Goal: Communication & Community: Participate in discussion

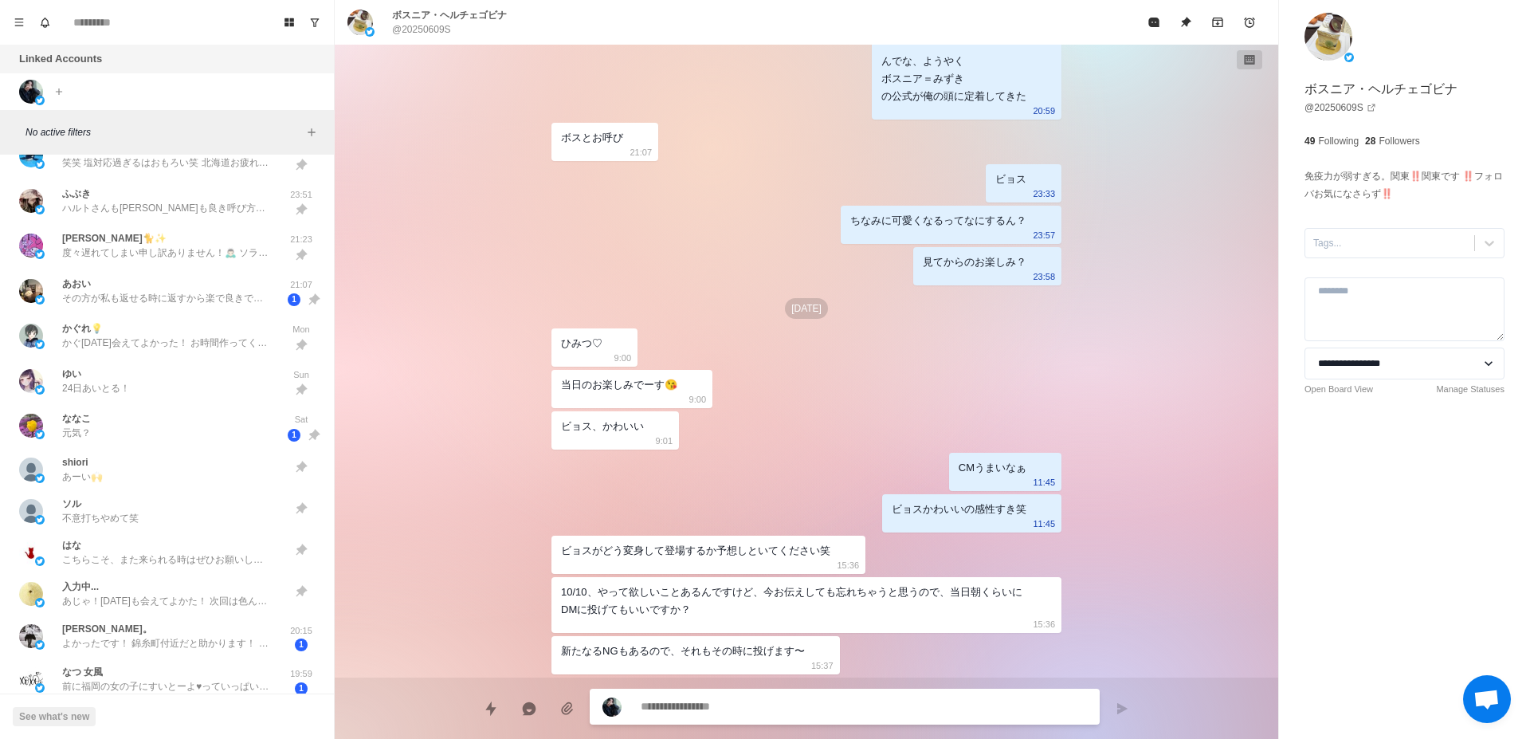
scroll to position [1104, 0]
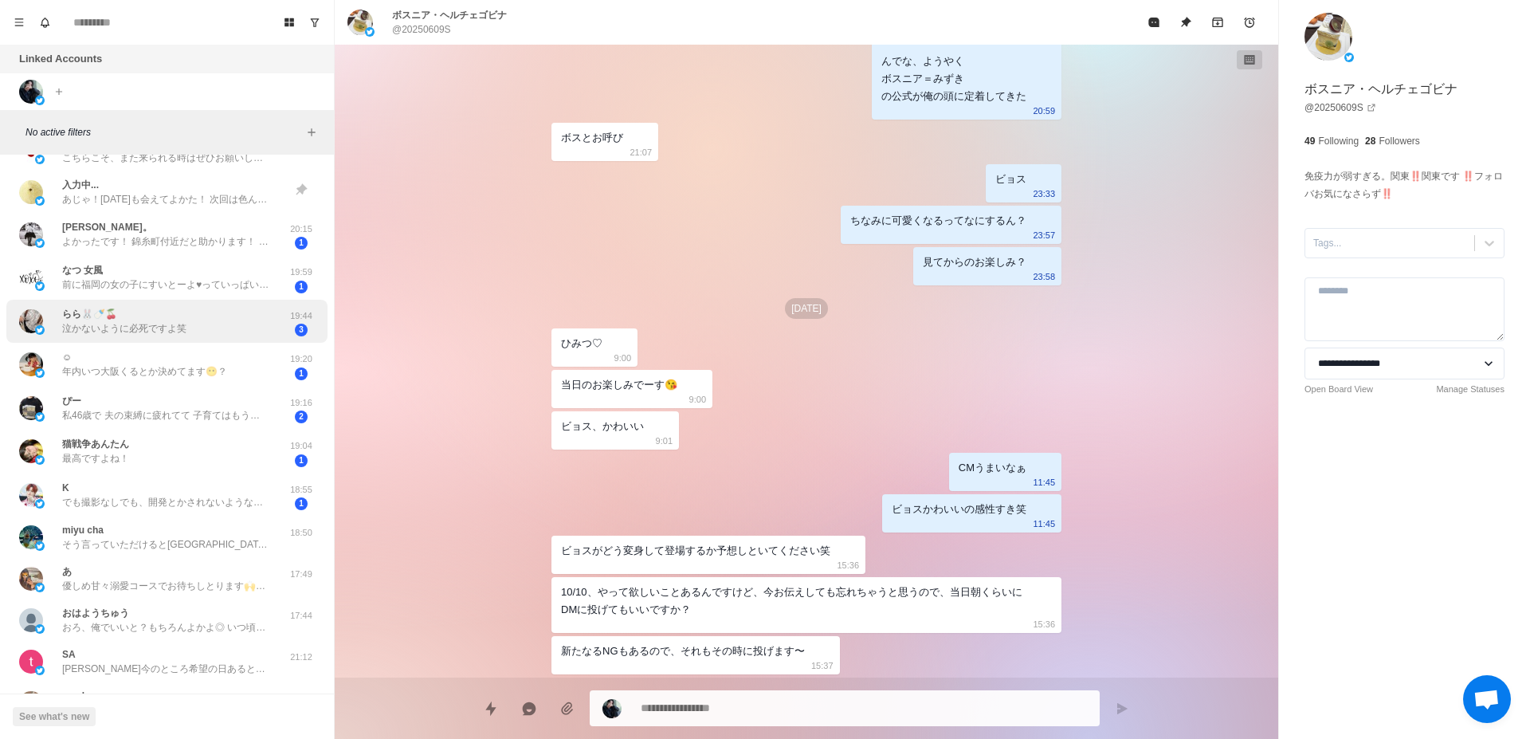
click at [166, 319] on div "らら🐰🍼🍒 泣かないように必死ですよ笑" at bounding box center [124, 321] width 124 height 29
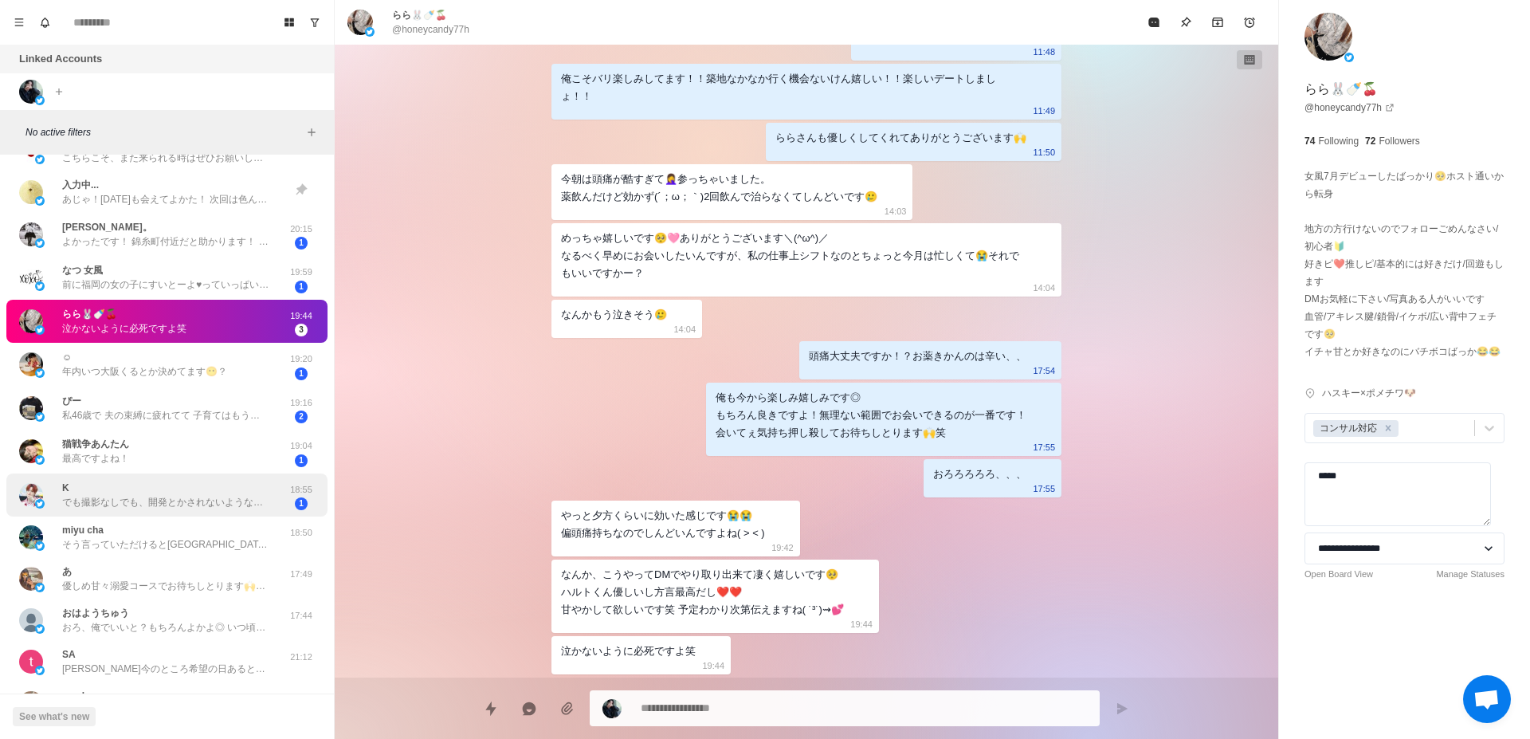
click at [166, 515] on div "K でも撮影なしでも、開発とかされないようなことしてもらえたらそれはそれで嬉しいです🫣 方言出してほしいですよ🙋🏻️💭 18:55 1" at bounding box center [166, 495] width 321 height 44
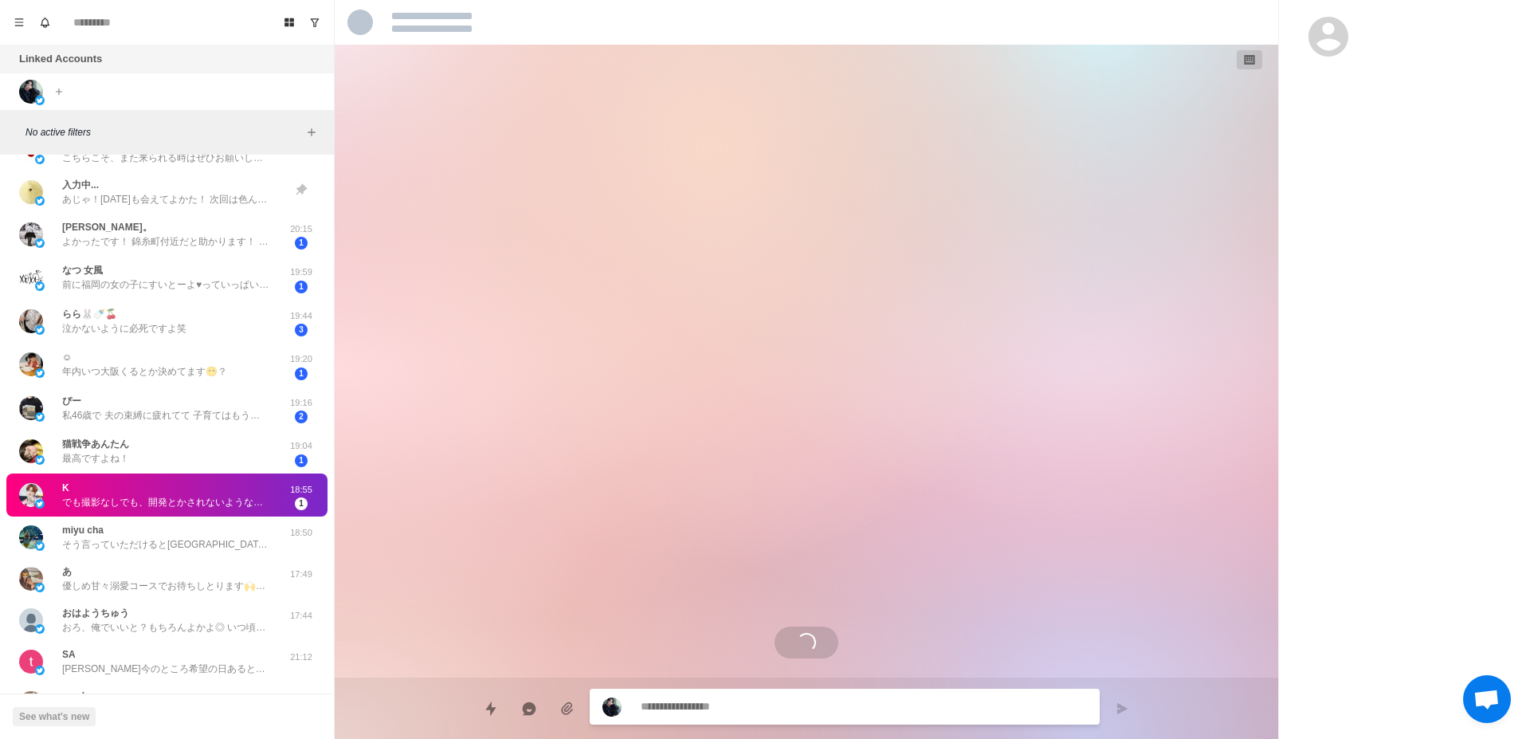
scroll to position [618, 0]
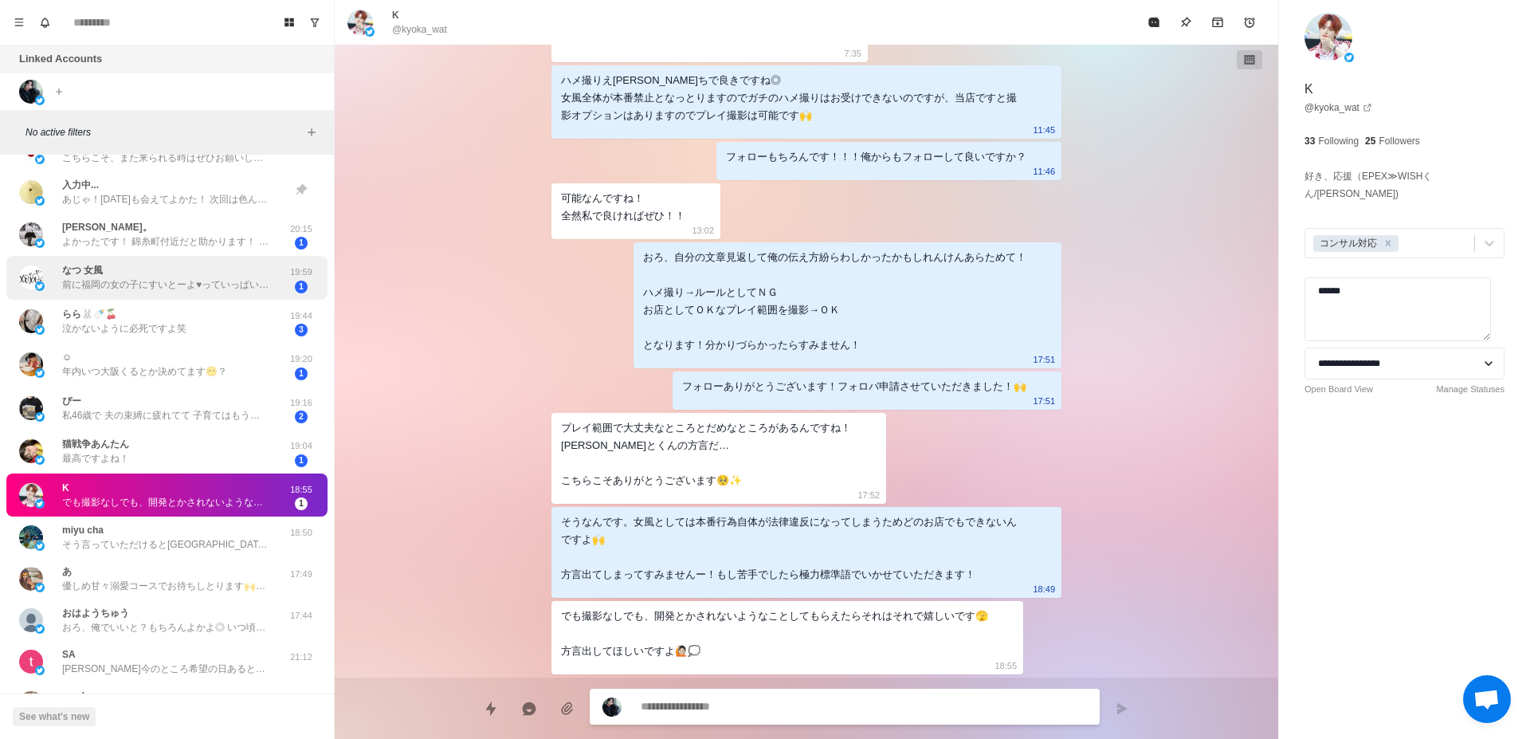
click at [176, 292] on div "なつ 女風 前に福岡の女の子にすいとーよ♥っていっぱいいってもらってた🤭" at bounding box center [150, 277] width 262 height 31
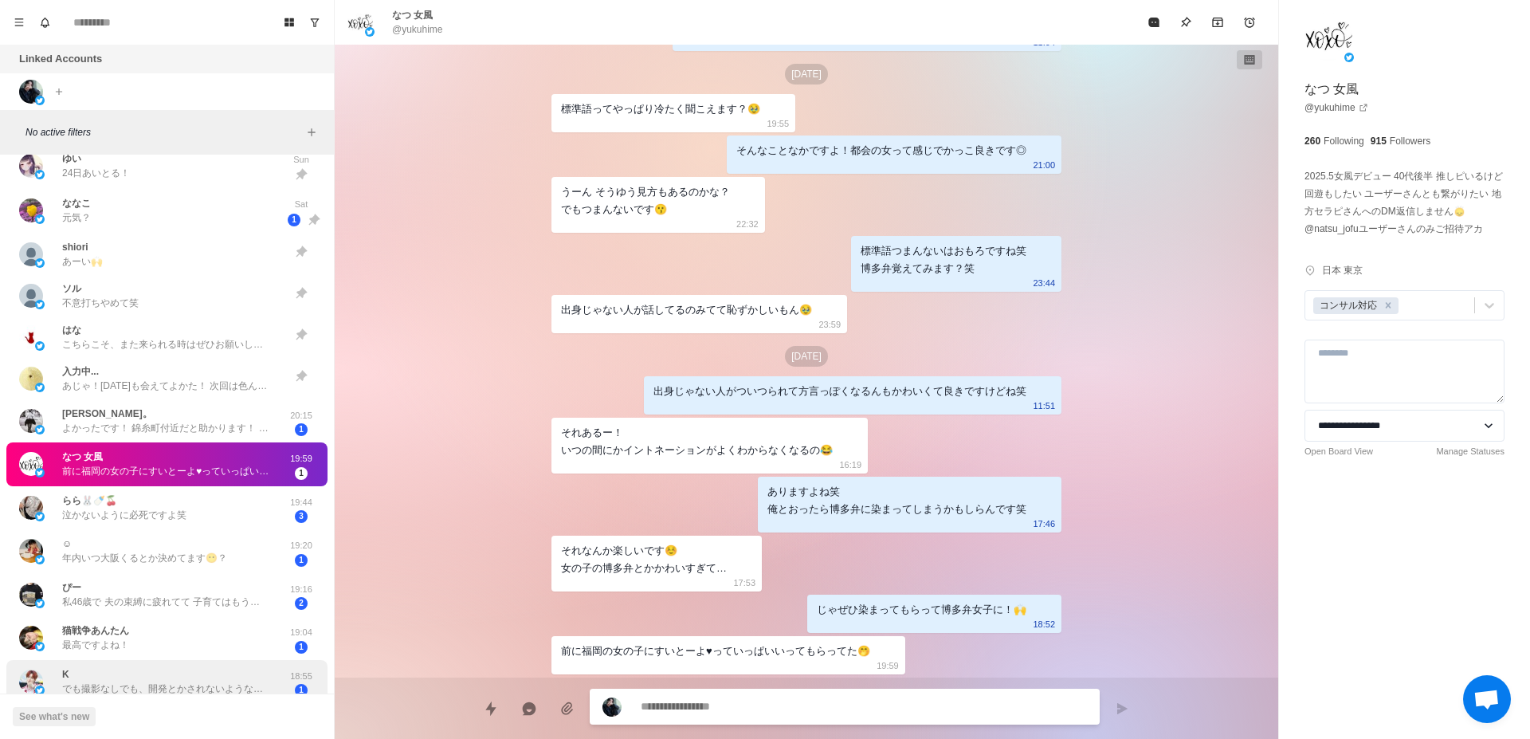
scroll to position [999, 0]
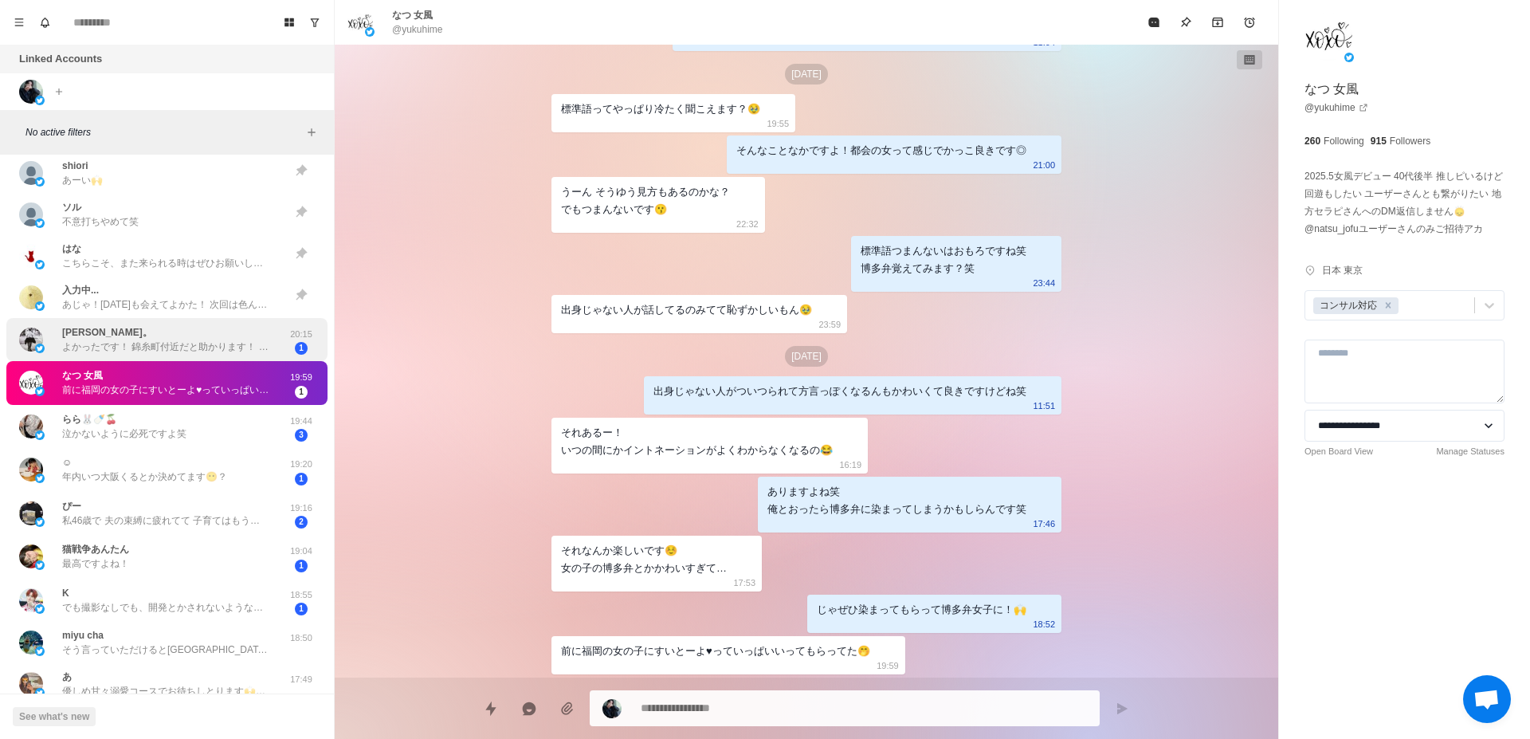
click at [208, 345] on p "よかったです！ 錦糸町付近だと助かります！ 不安しかなくて何を聞いてやらいいのかですね。笑" at bounding box center [165, 346] width 207 height 14
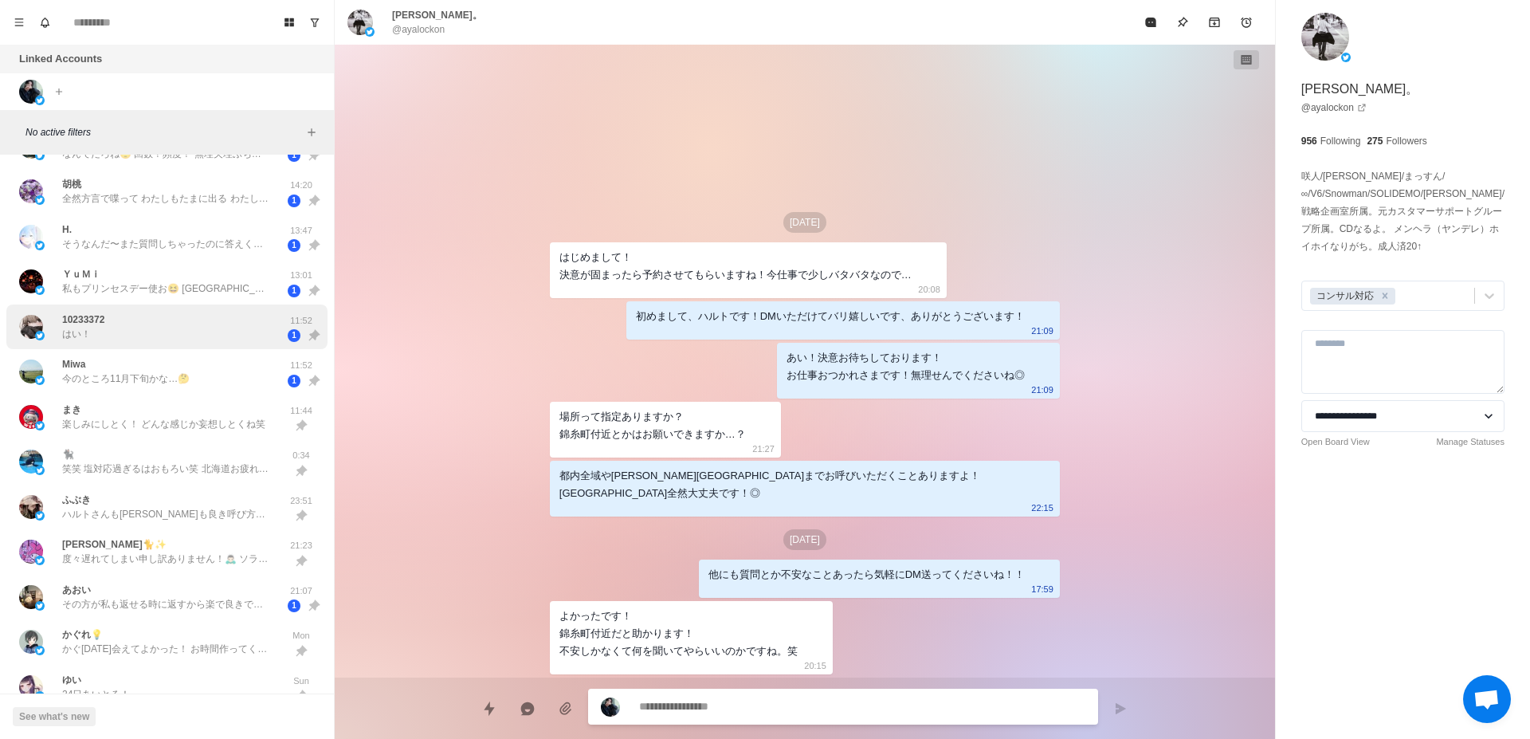
scroll to position [0, 0]
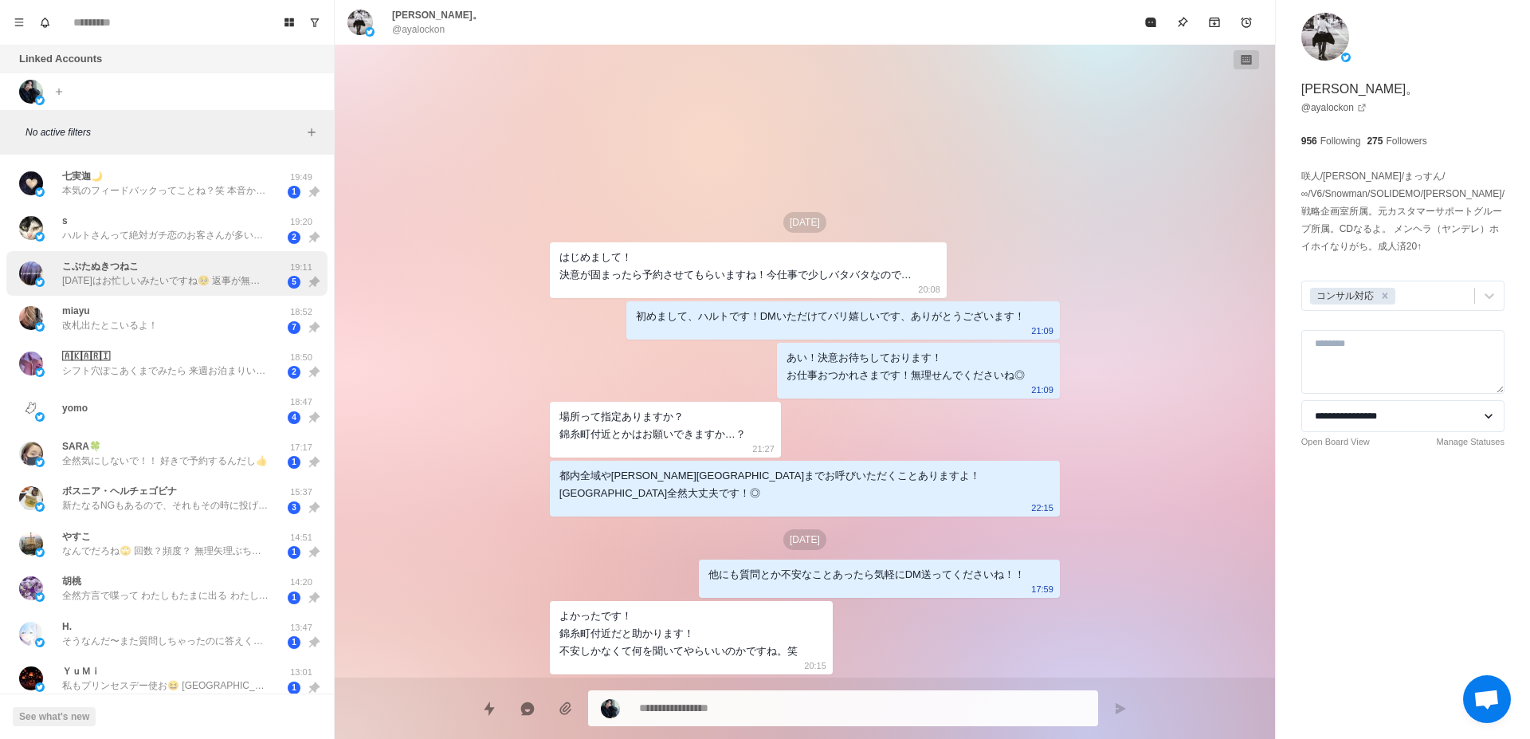
click at [90, 283] on p "[DATE]はお忙しいみたいですね🥺 返事が無いから、ちょっと寂しい😢" at bounding box center [165, 280] width 207 height 14
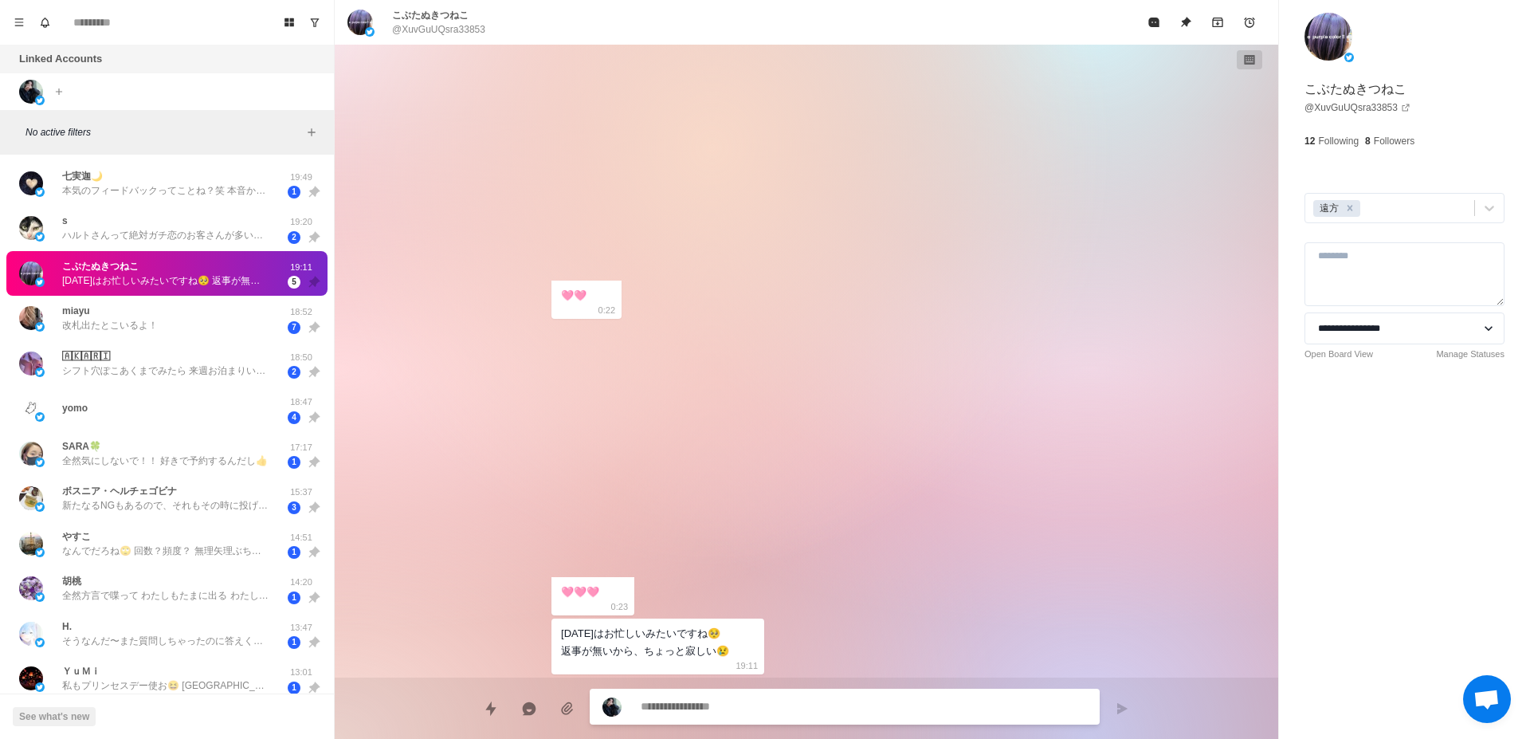
scroll to position [4520, 0]
click at [124, 198] on div "[PERSON_NAME]🌙 本気のフィードバックってことね？笑 本音かぁ…おもちゃはあたしには早かったかな😂怖かった笑　元々感度が上がらん人やけん、刺激強い…" at bounding box center [150, 183] width 262 height 33
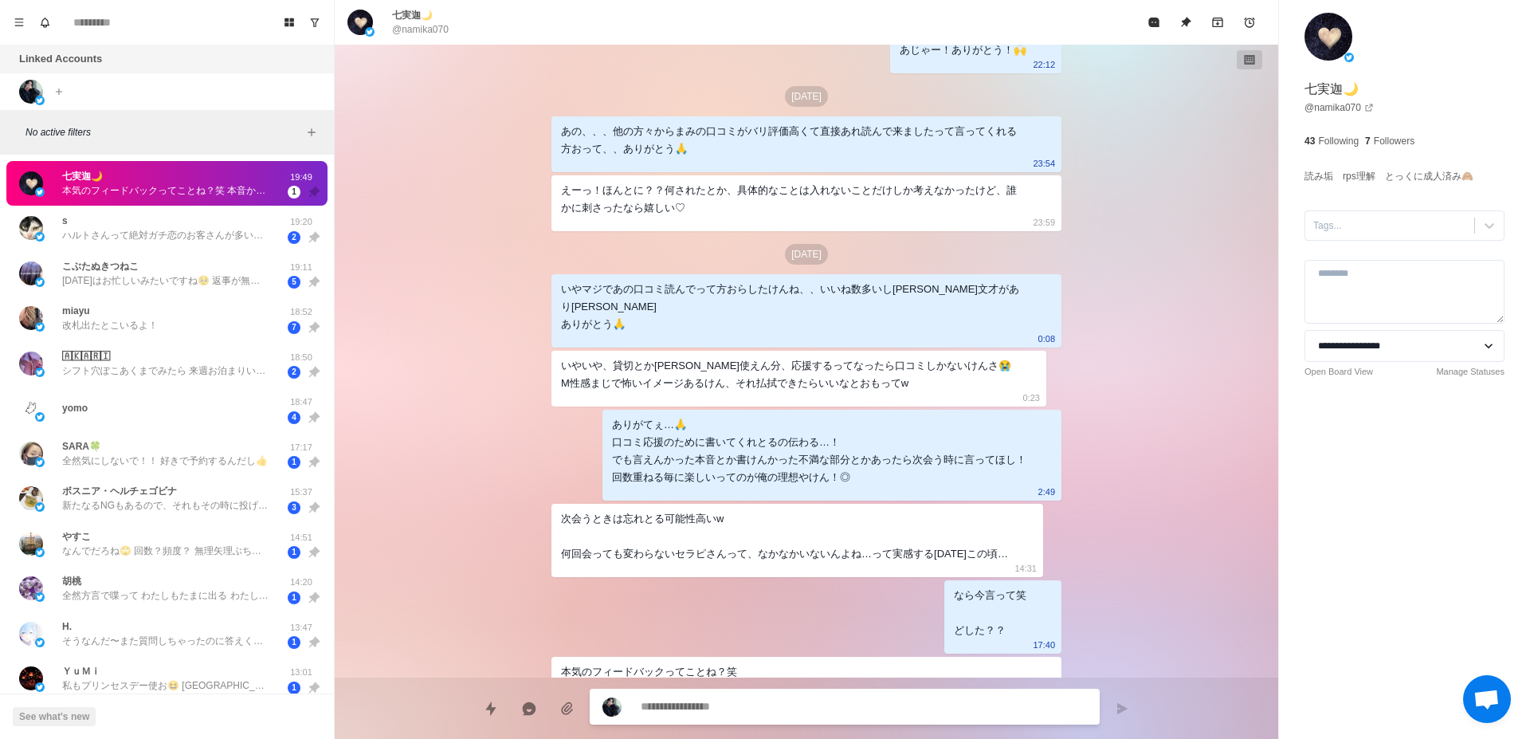
scroll to position [3991, 0]
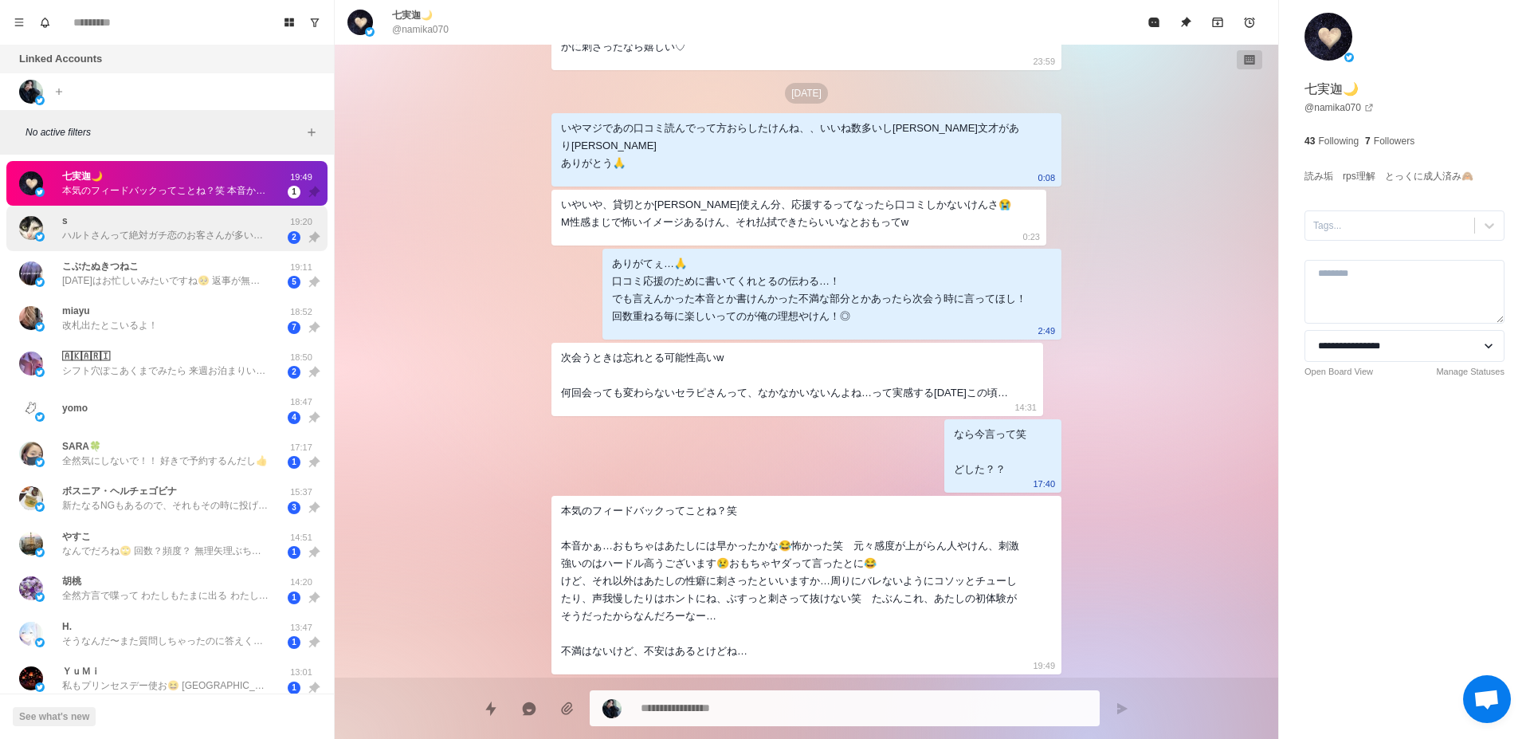
click at [150, 247] on div "s ハルトさんって絶対ガチ恋のお客さんが多いから、頑張っておもしれー女度を上げつつ自分を磨かなければ… 負けられない…！💪 19:20 2" at bounding box center [166, 228] width 321 height 45
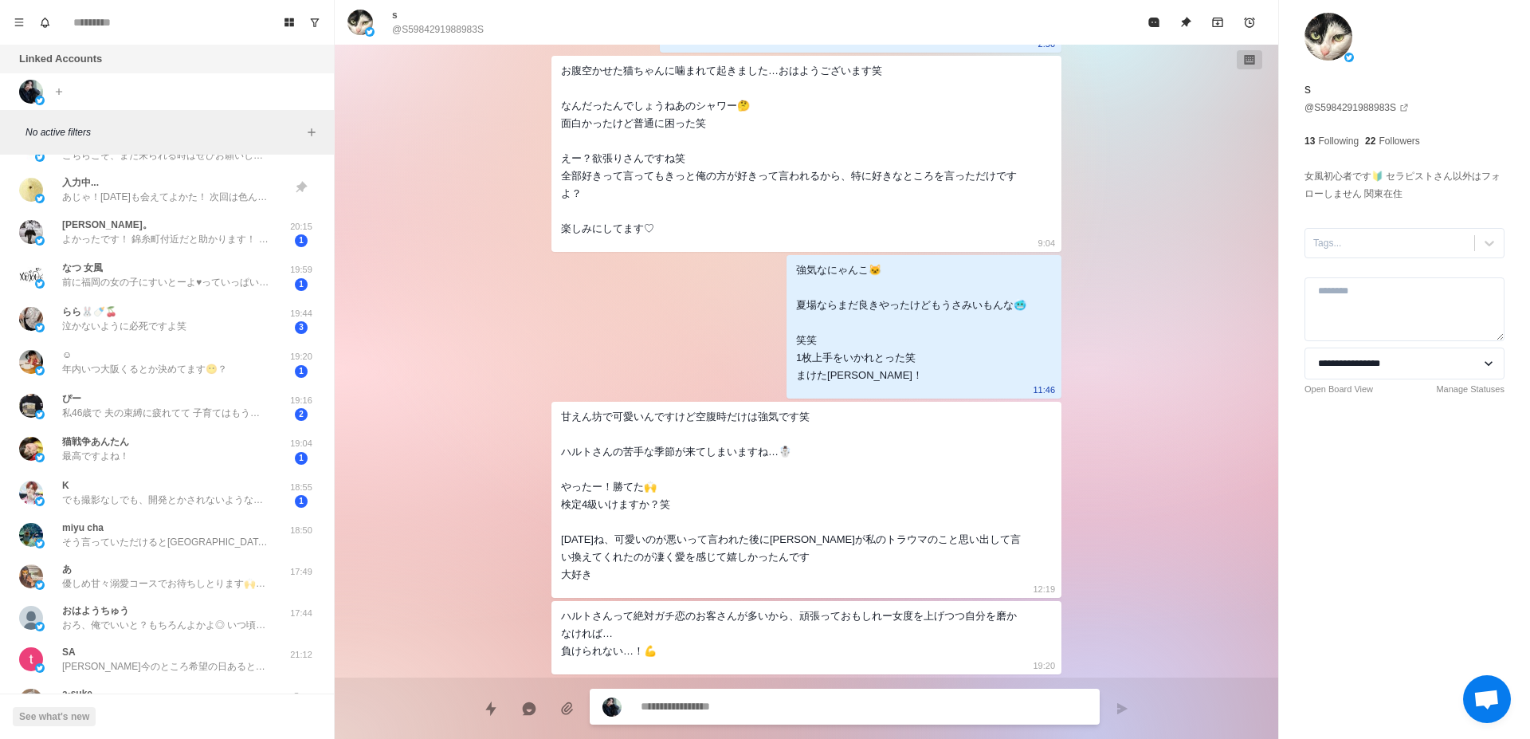
scroll to position [1205, 0]
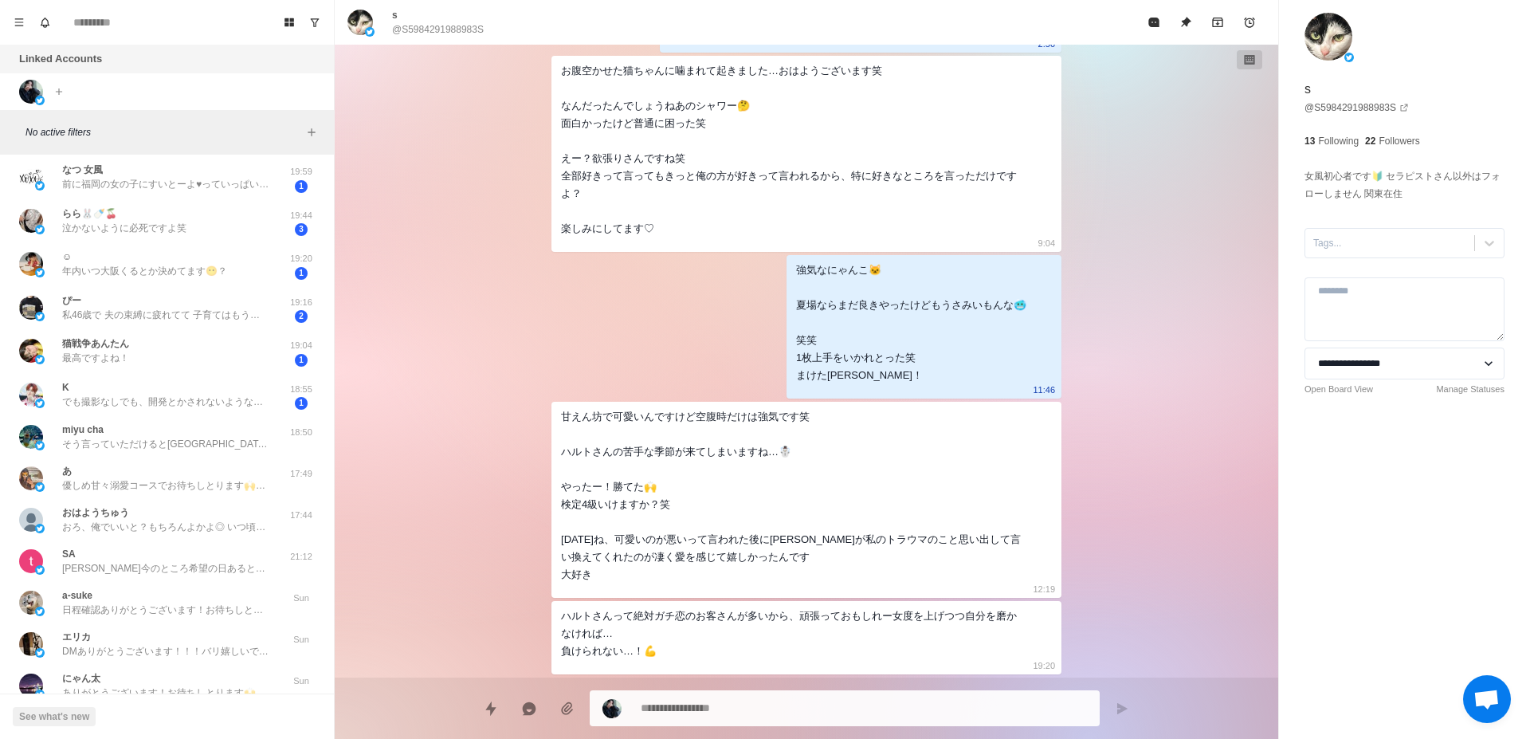
click at [161, 313] on p "私46歳で 夫の束縛に疲れてて 子育てはもう終わりそうで ようやく自分にお金使って ものすごくいちゃいちゃ 甘々したいのー♡ ドMなんだけど 責めたい気持ちも…" at bounding box center [165, 315] width 207 height 14
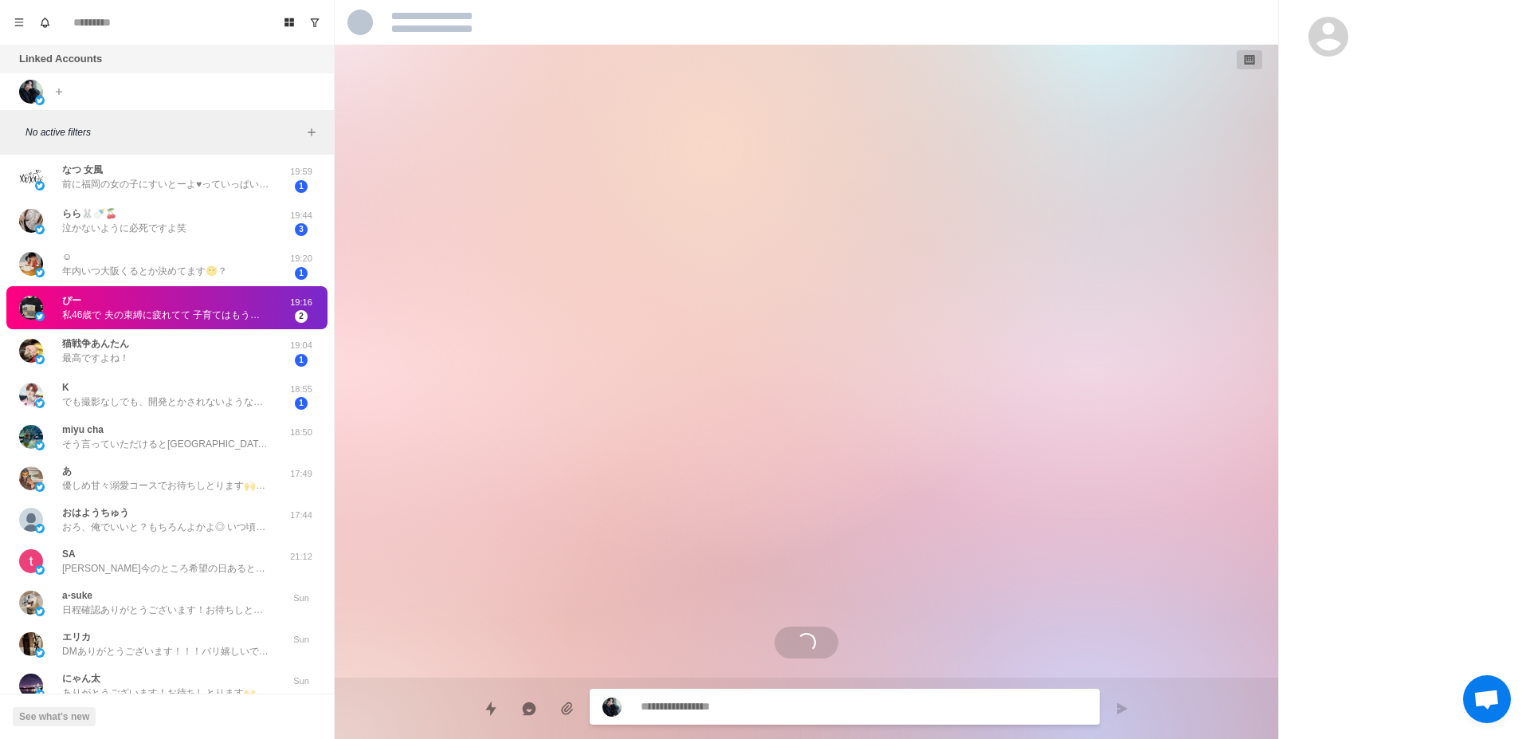
scroll to position [805, 0]
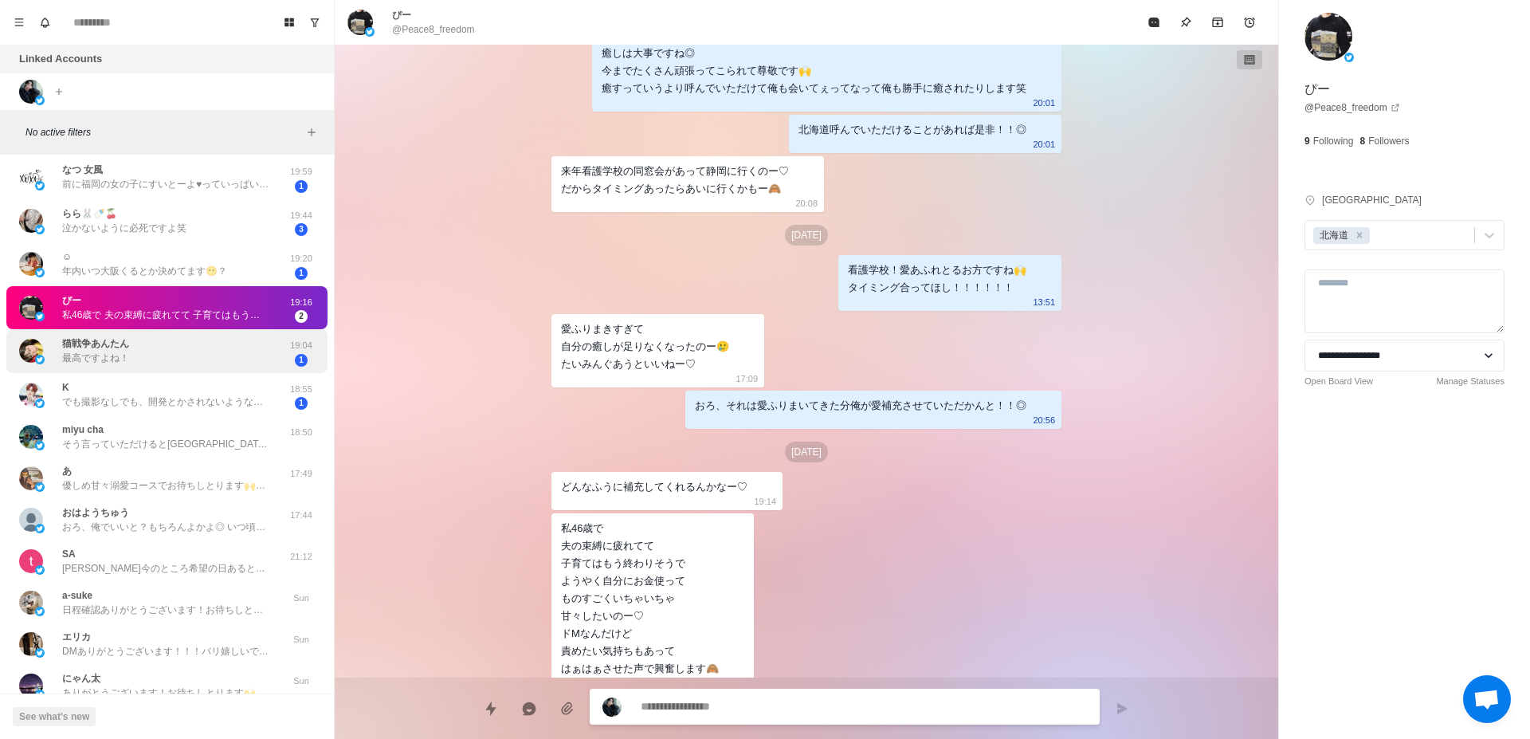
click at [170, 353] on div "猫戦争あんたん 最高ですよね！" at bounding box center [150, 350] width 262 height 31
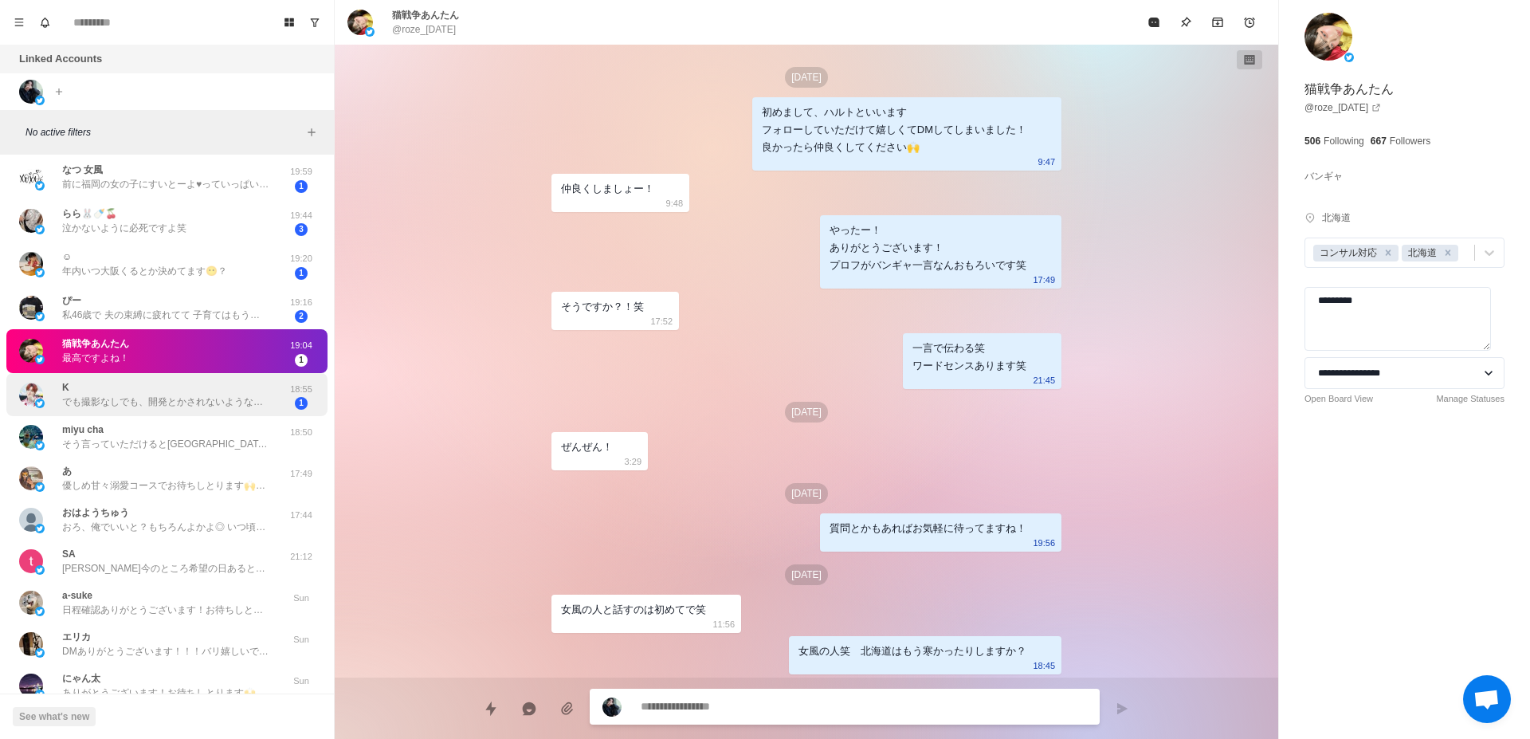
scroll to position [878, 0]
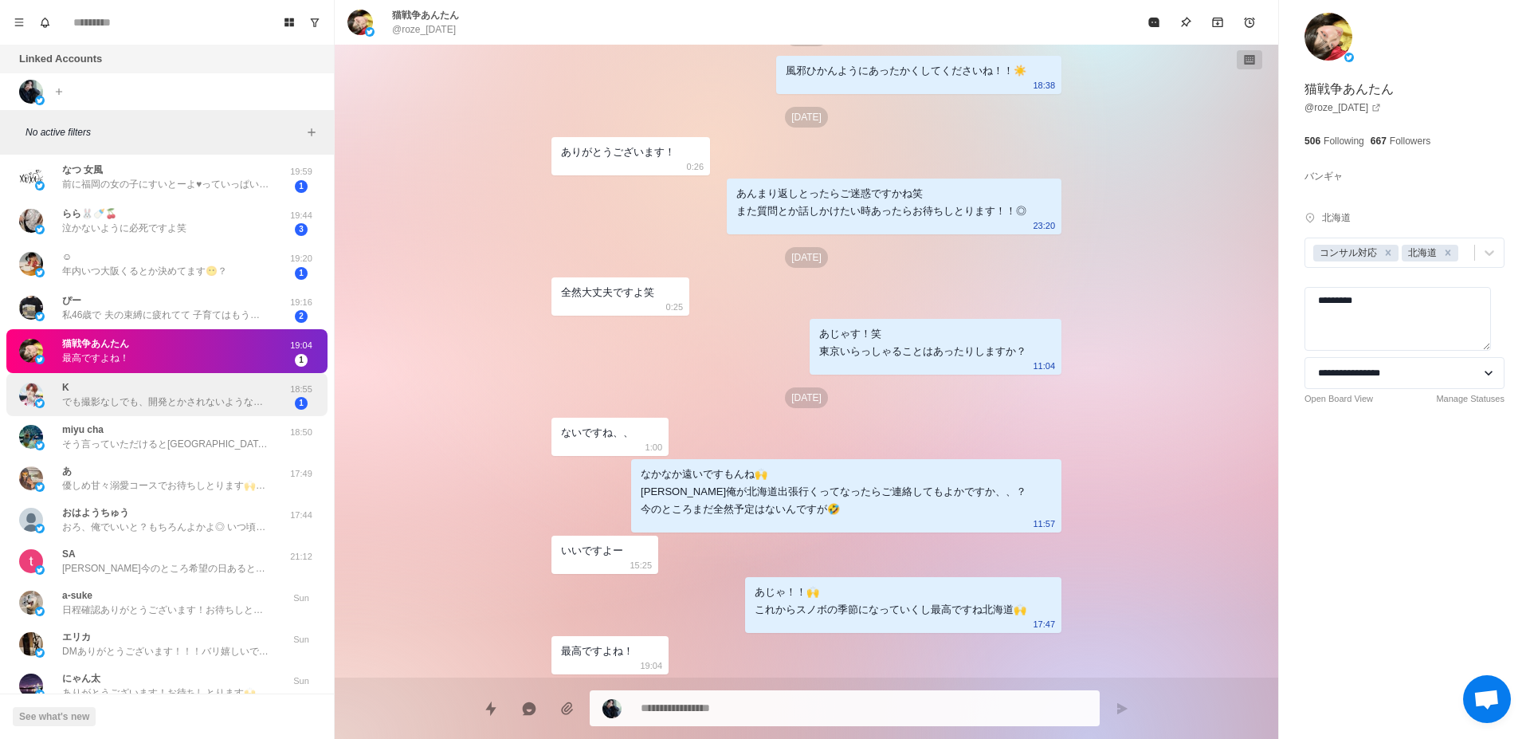
click at [182, 409] on div "K でも撮影なしでも、開発とかされないようなことしてもらえたらそれはそれで嬉しいです🫣 方言出してほしいですよ🙋🏻️💭 18:55 1" at bounding box center [166, 395] width 321 height 44
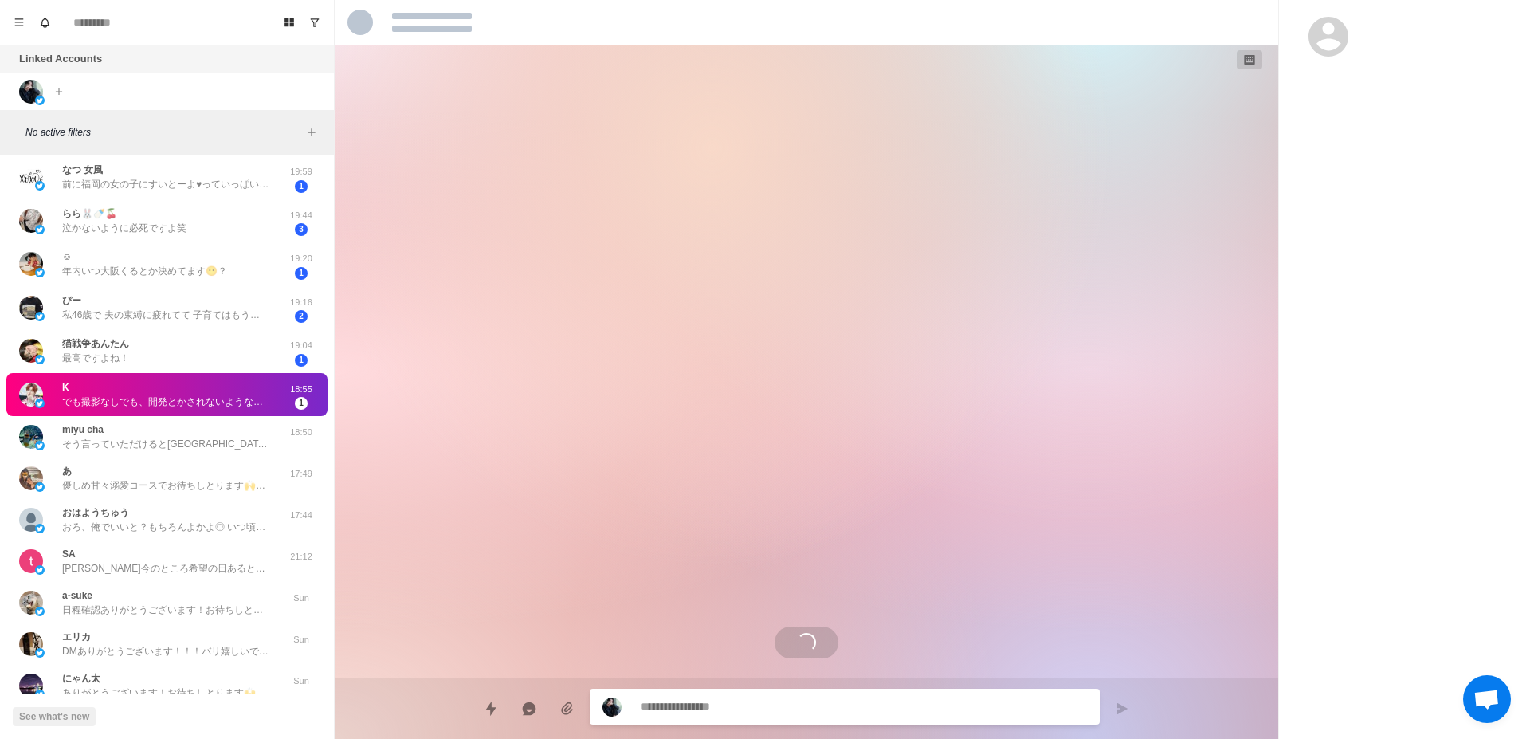
scroll to position [618, 0]
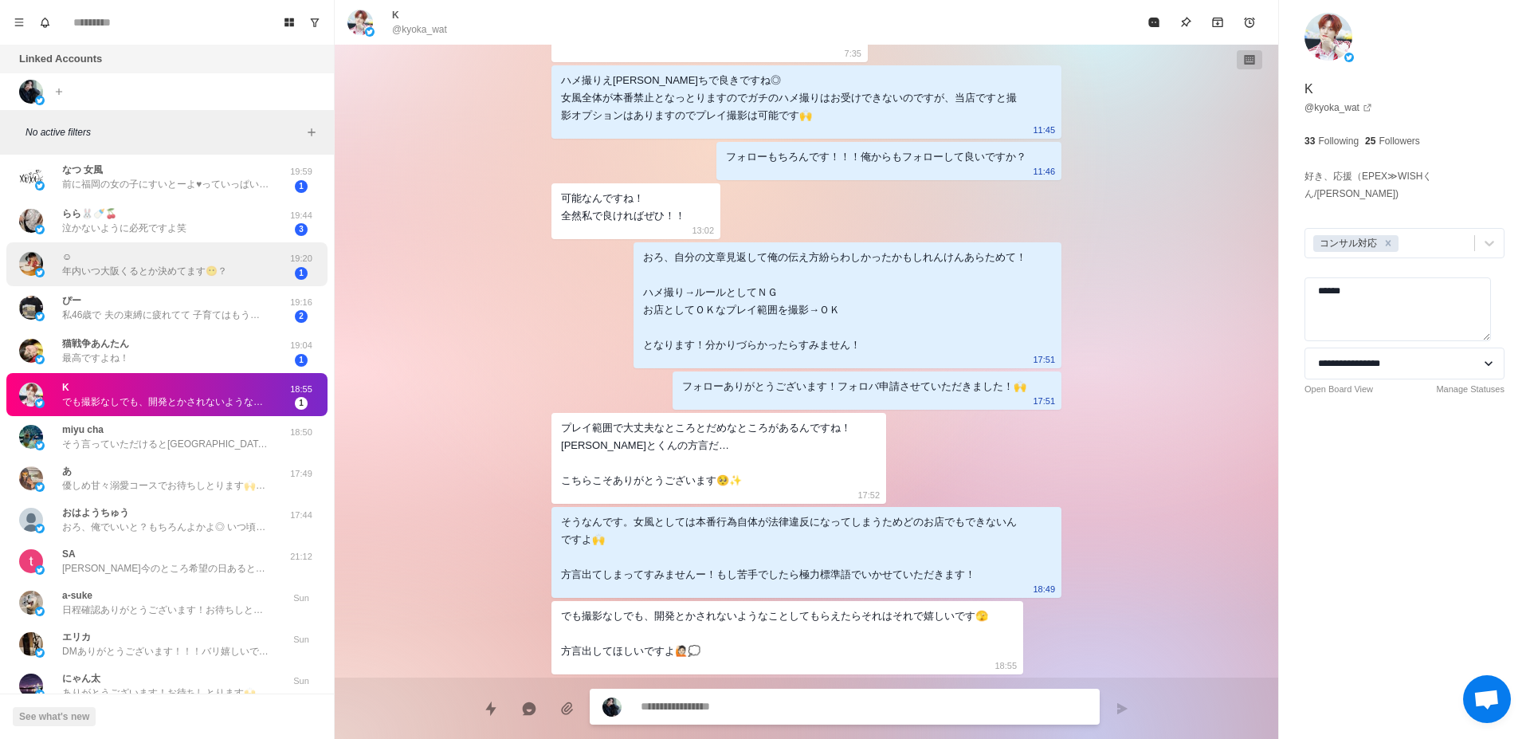
click at [185, 267] on p "年内いつ大阪くるとか決めてます😶？" at bounding box center [144, 271] width 165 height 14
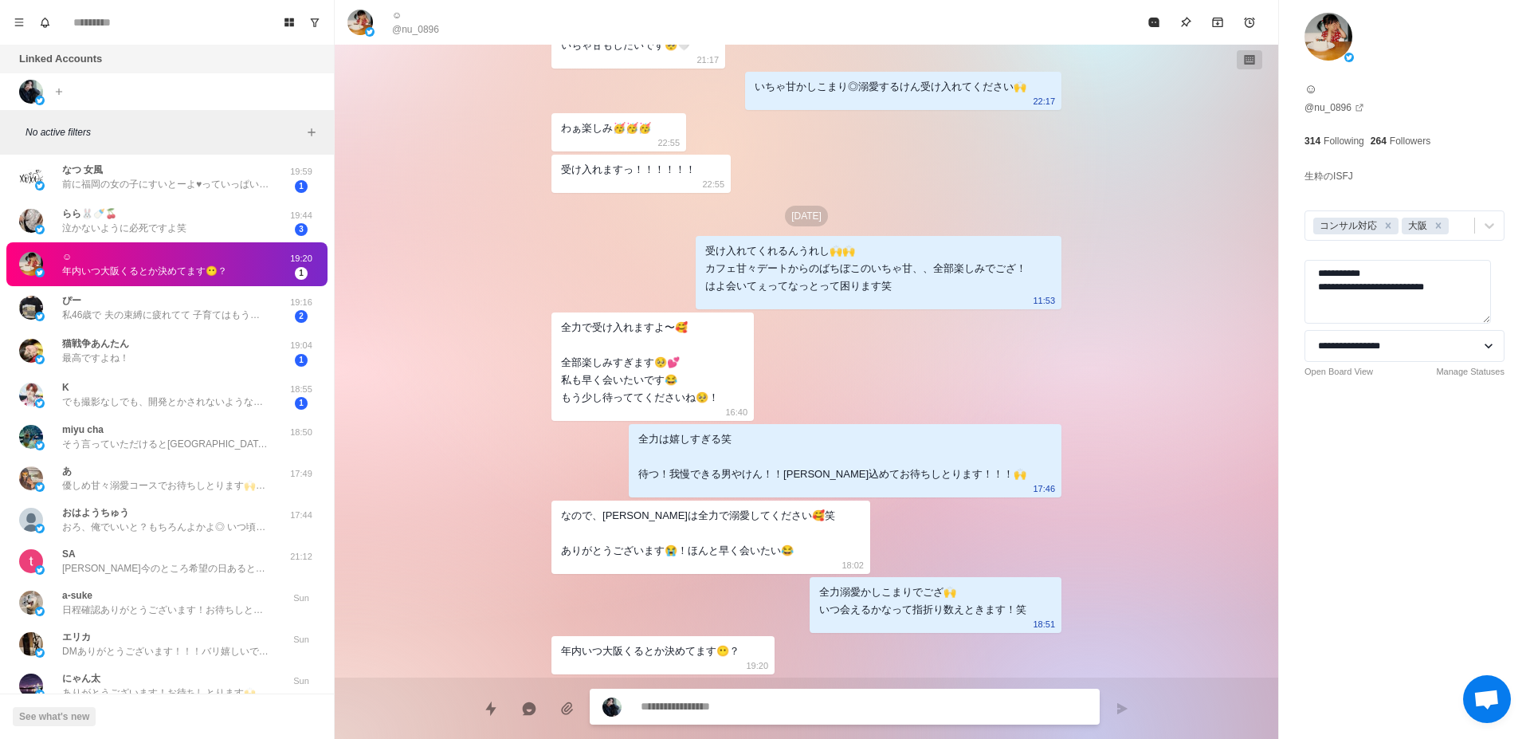
scroll to position [1004, 0]
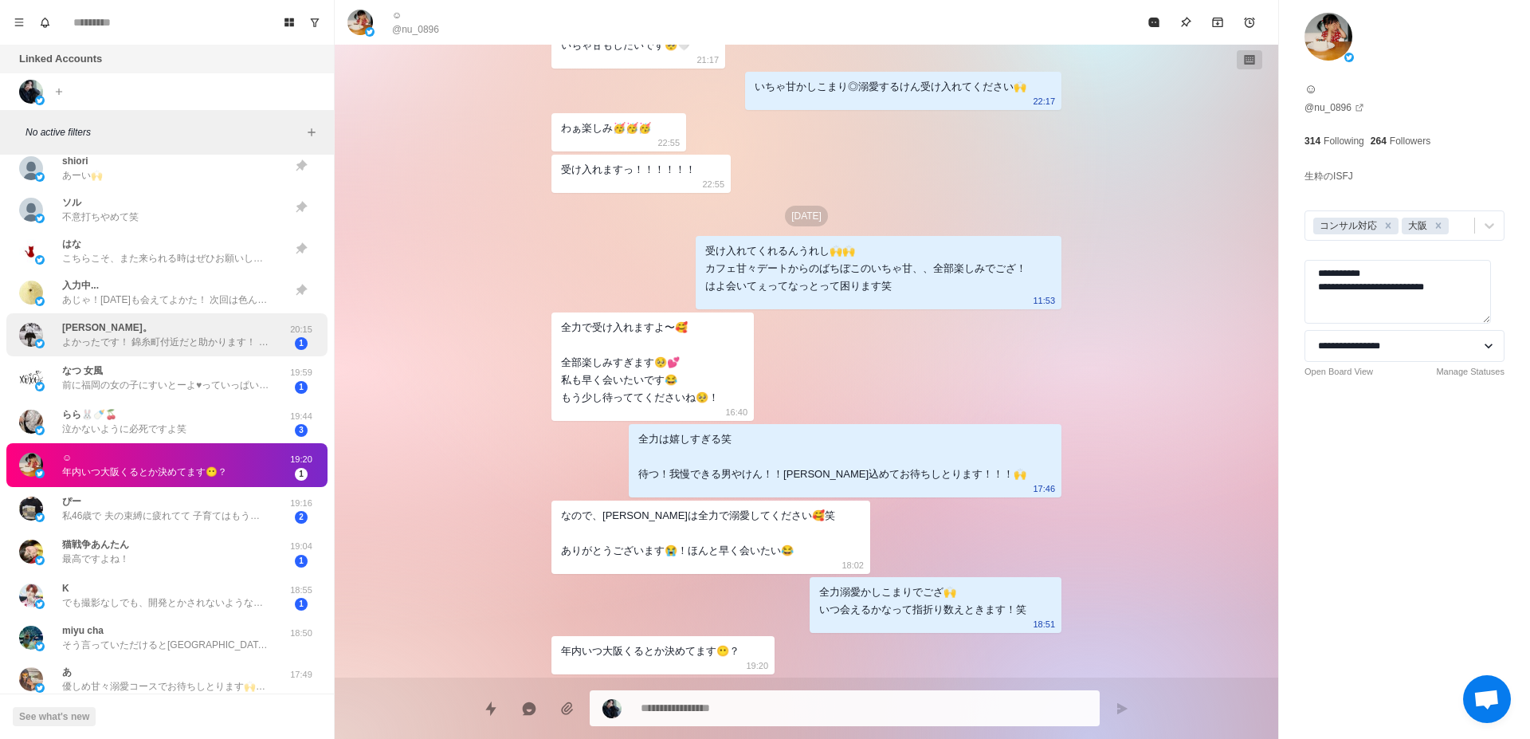
click at [198, 338] on p "よかったです！ 錦糸町付近だと助かります！ 不安しかなくて何を聞いてやらいいのかですね。笑" at bounding box center [165, 342] width 207 height 14
type textarea "*"
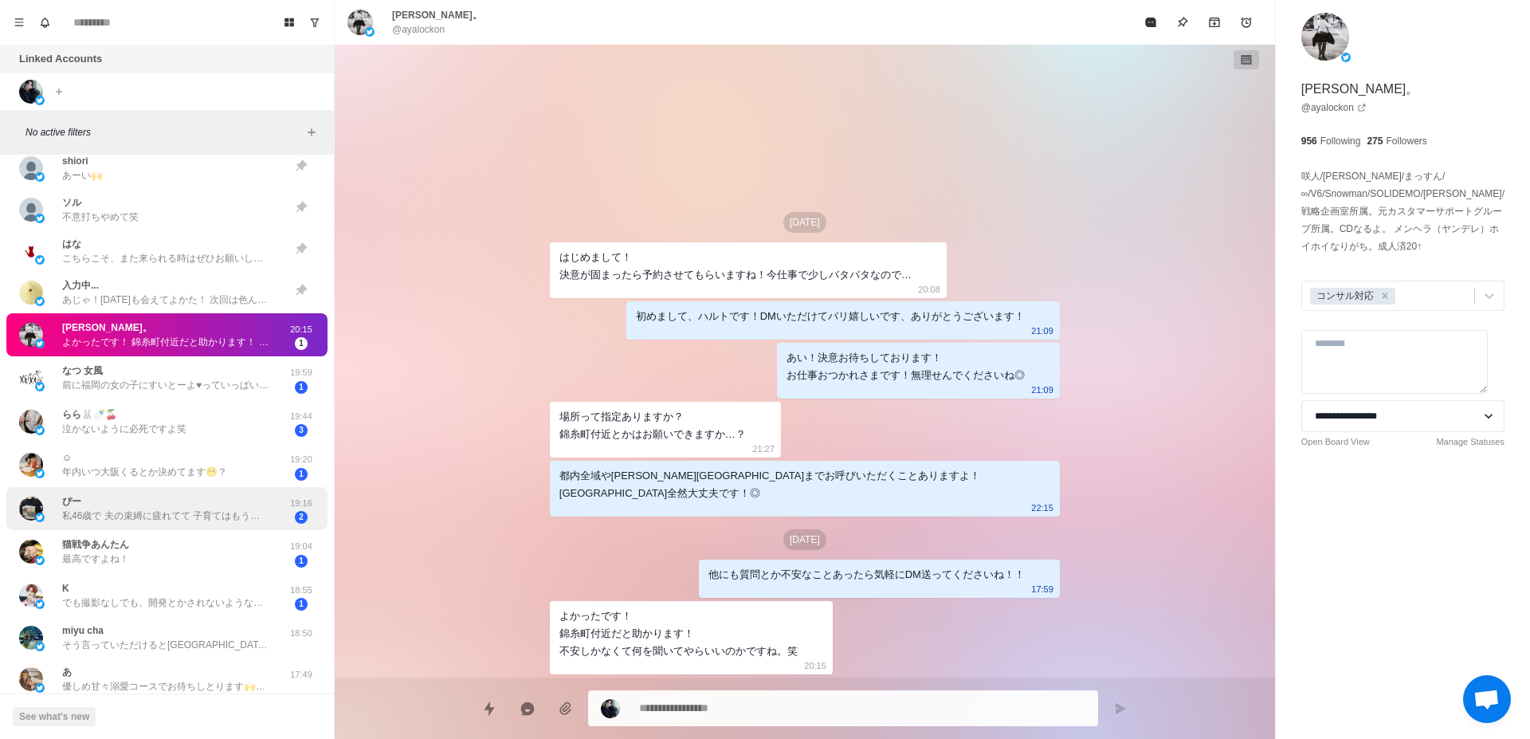
click at [199, 511] on p "私46歳で 夫の束縛に疲れてて 子育てはもう終わりそうで ようやく自分にお金使って ものすごくいちゃいちゃ 甘々したいのー♡ ドMなんだけど 責めたい気持ちも…" at bounding box center [165, 515] width 207 height 14
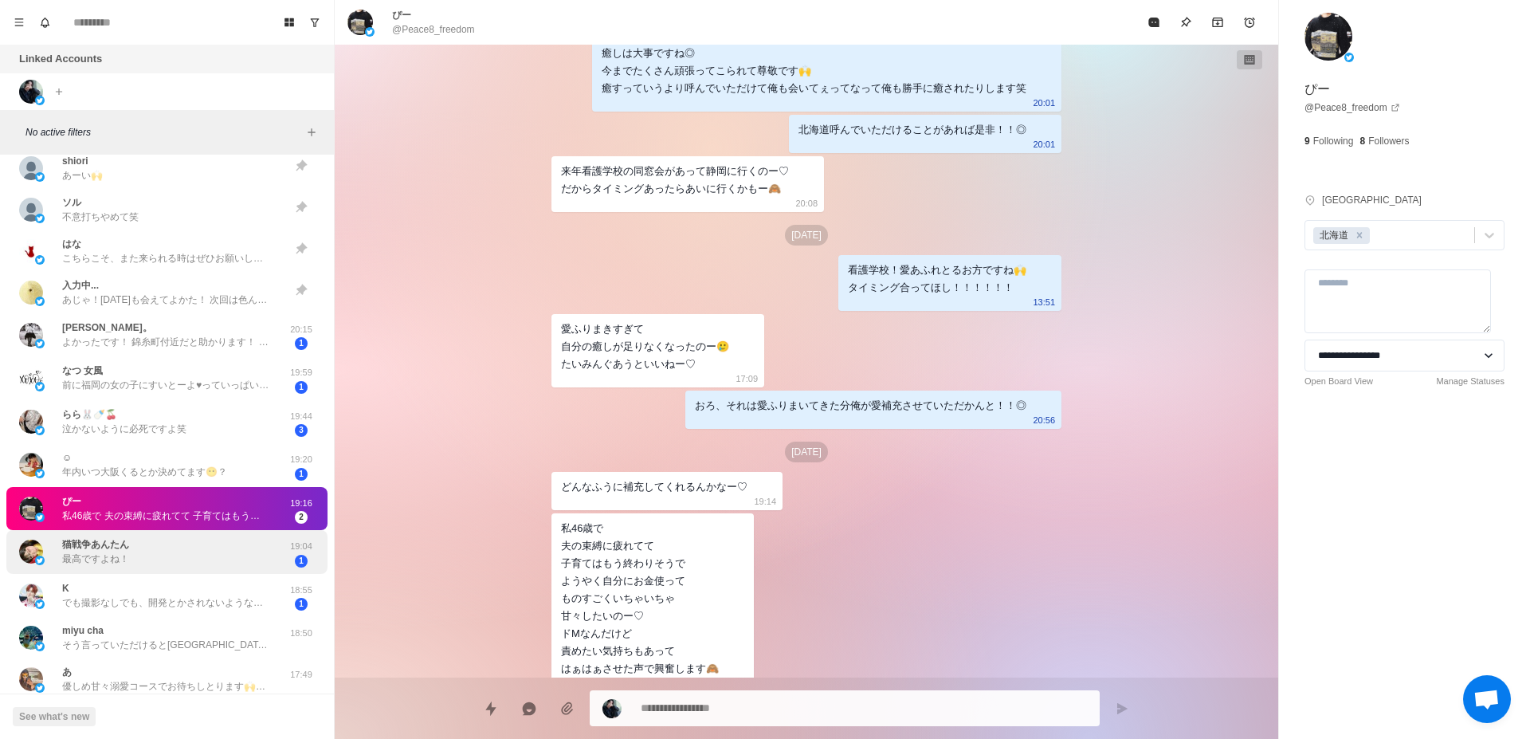
click at [198, 554] on div "猫戦争あんたん 最高ですよね！" at bounding box center [150, 551] width 262 height 31
type textarea "*"
type textarea "********"
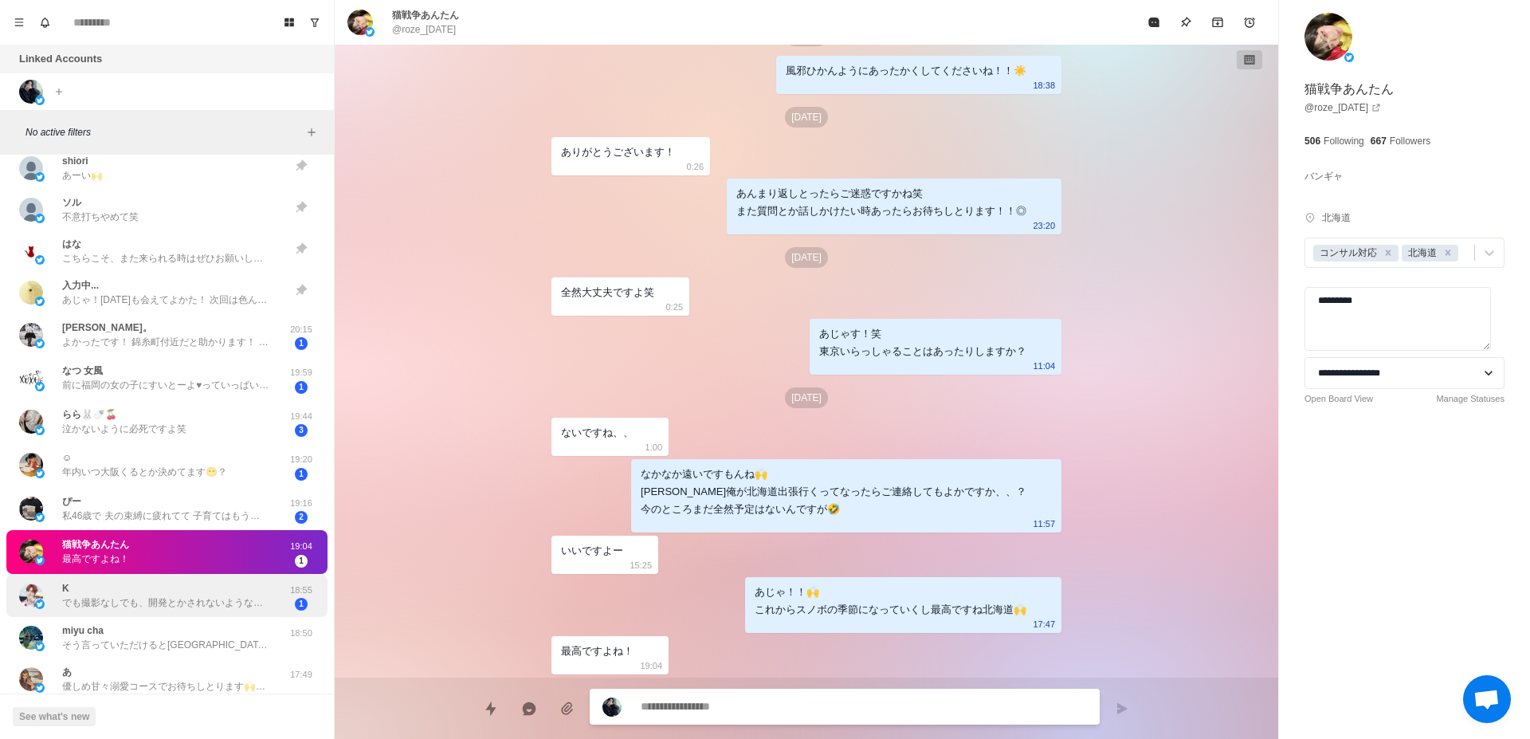
click at [210, 598] on p "でも撮影なしでも、開発とかされないようなことしてもらえたらそれはそれで嬉しいです🫣 方言出してほしいですよ🙋🏻️💭" at bounding box center [165, 602] width 207 height 14
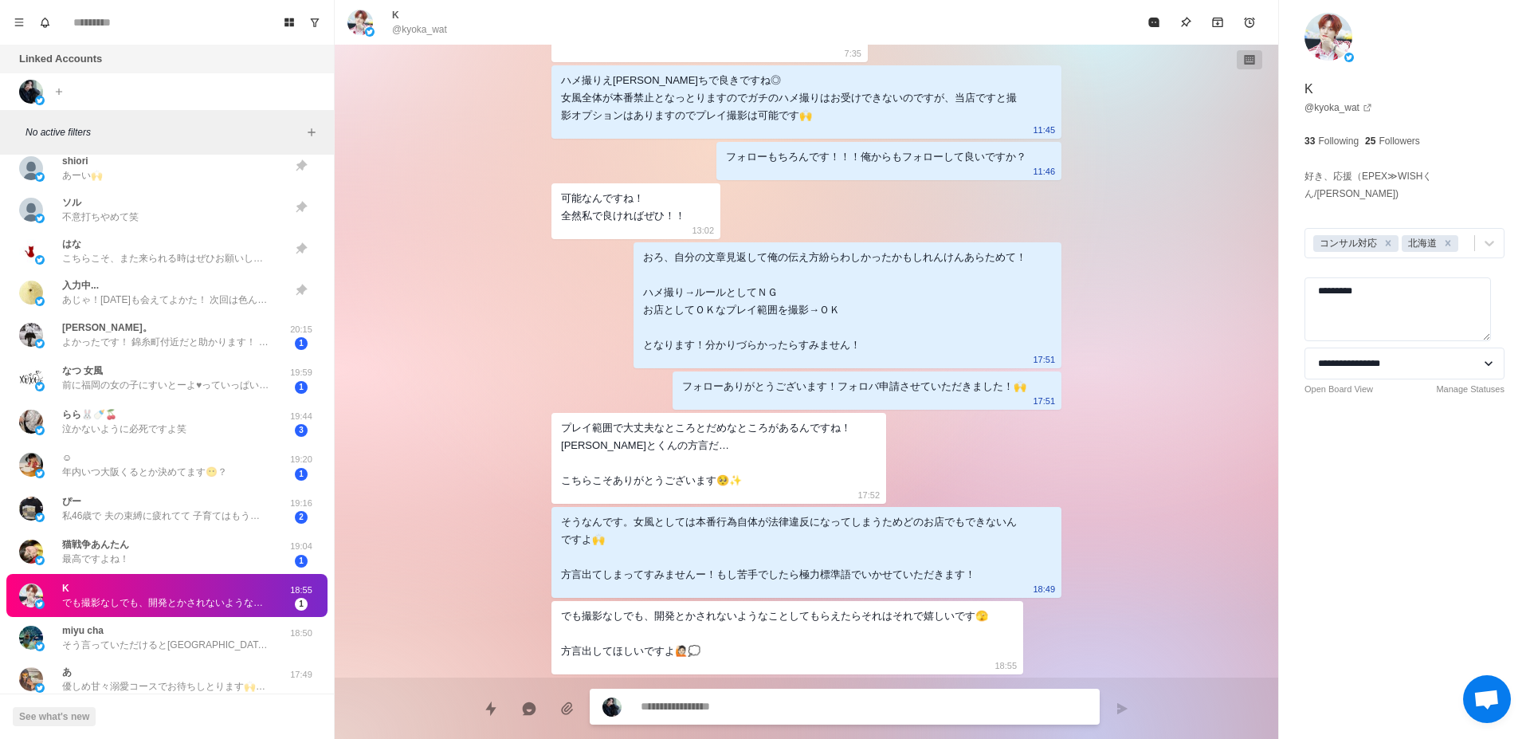
type textarea "*"
type textarea "******"
click at [169, 336] on p "よかったです！ 錦糸町付近だと助かります！ 不安しかなくて何を聞いてやらいいのかですね。笑" at bounding box center [165, 342] width 207 height 14
type textarea "*"
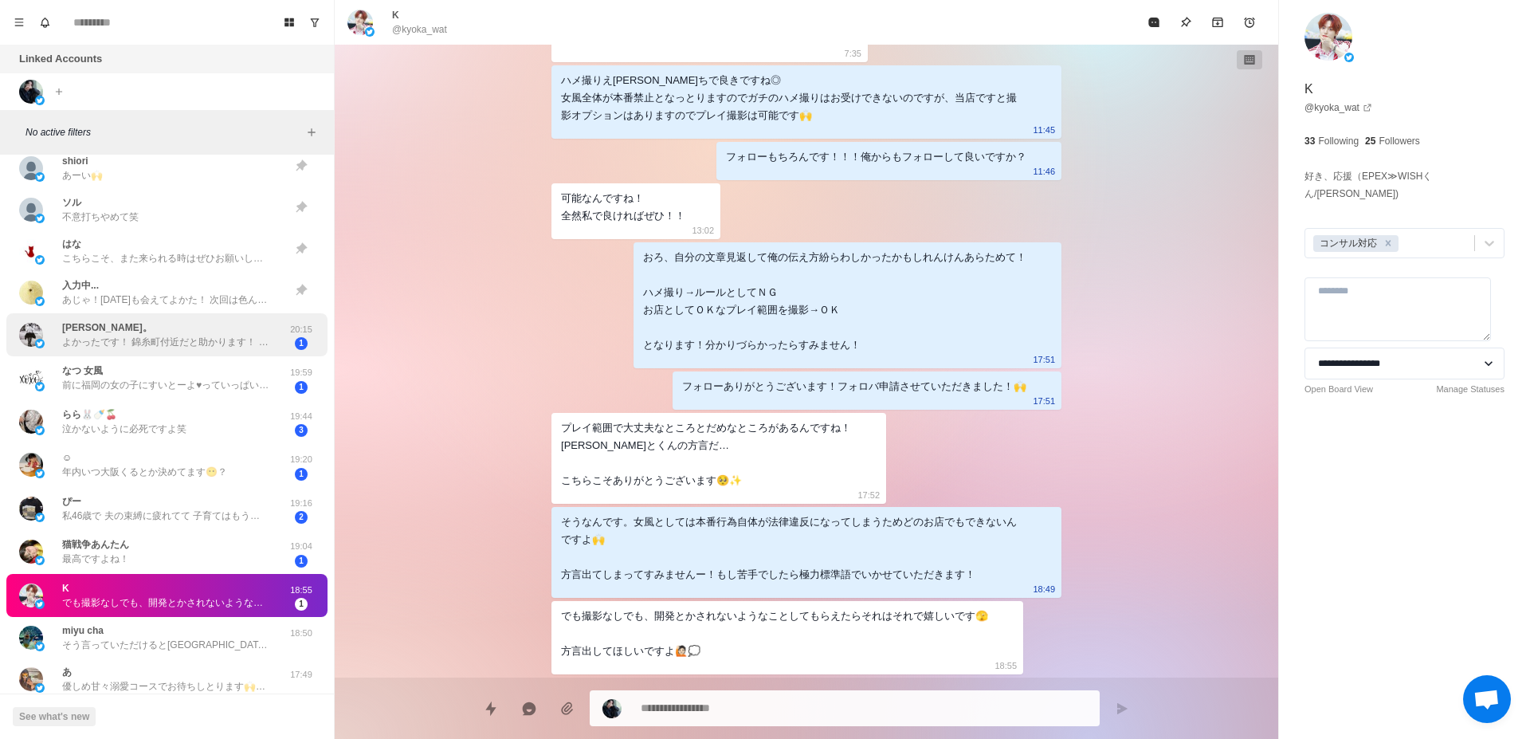
scroll to position [0, 0]
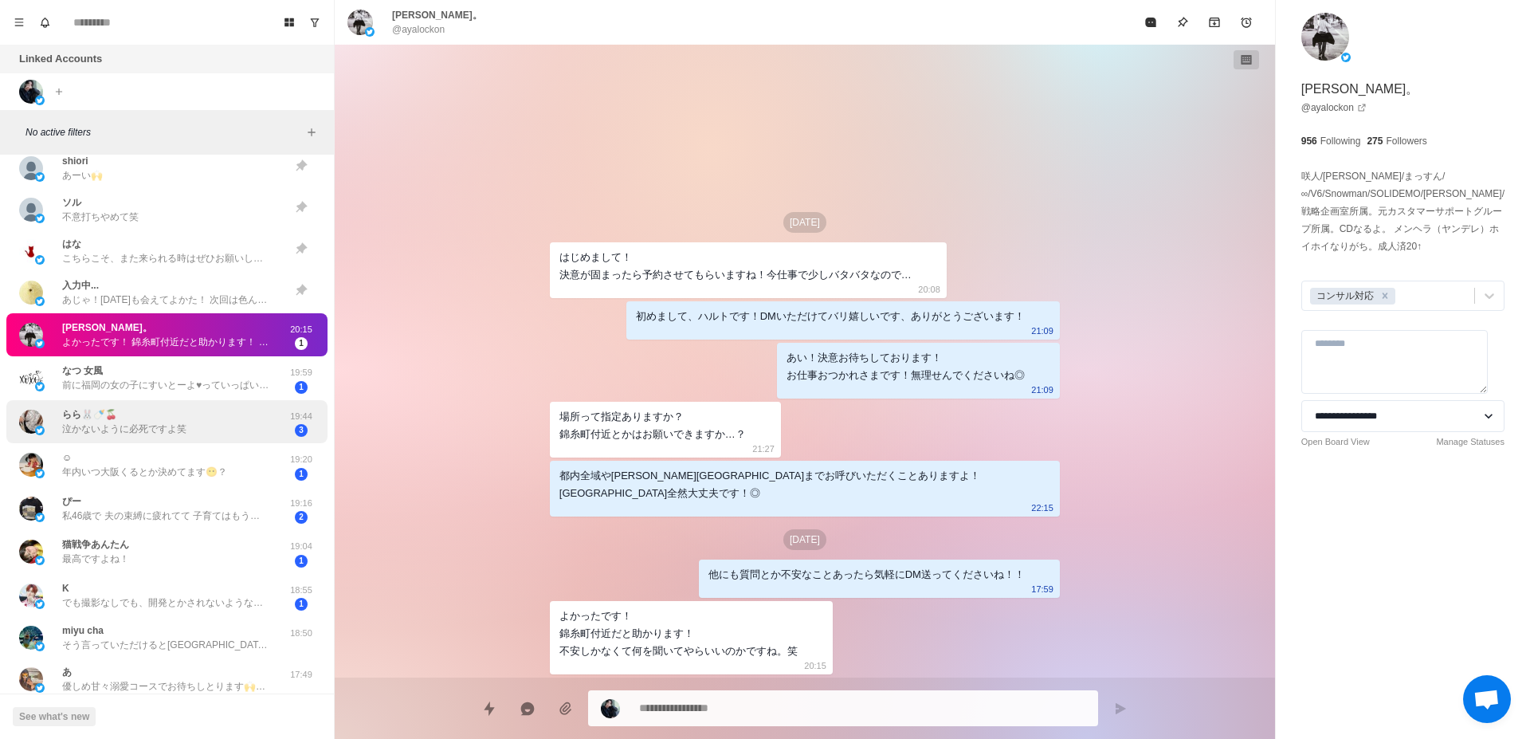
click at [200, 441] on div "らら🐰🍼🍒 泣かないように必死ですよ笑 19:44 3" at bounding box center [166, 422] width 321 height 44
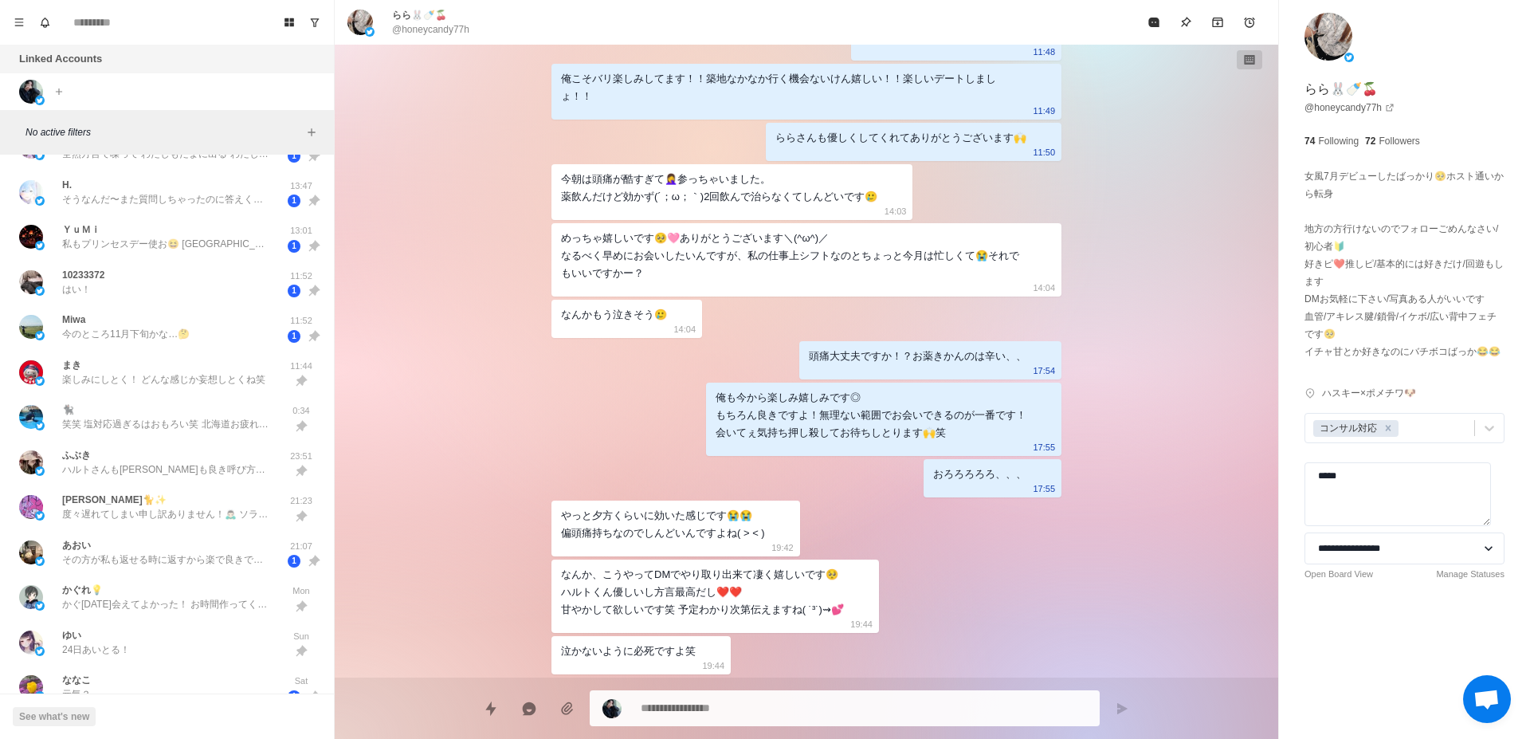
scroll to position [397, 0]
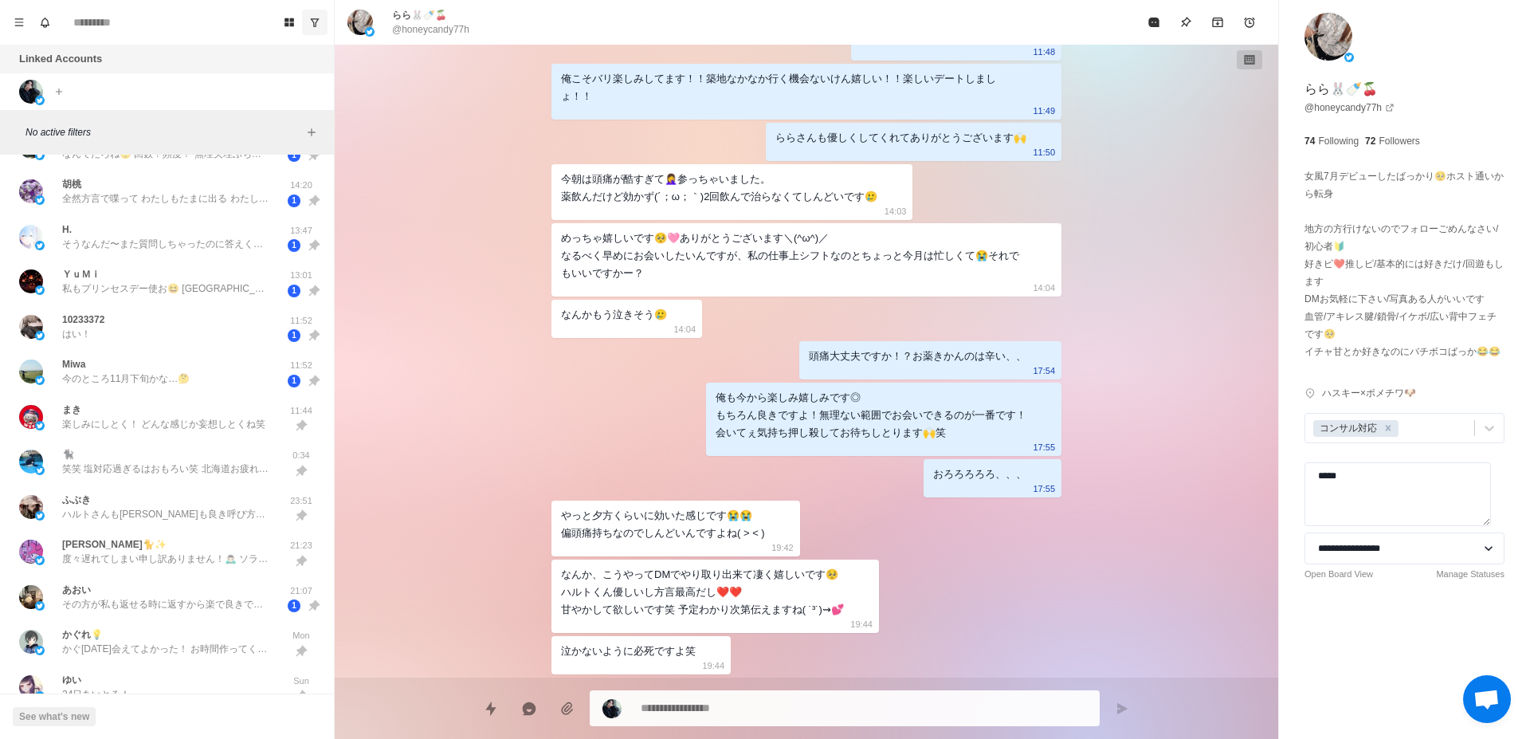
type textarea "*"
